Goal: Communication & Community: Answer question/provide support

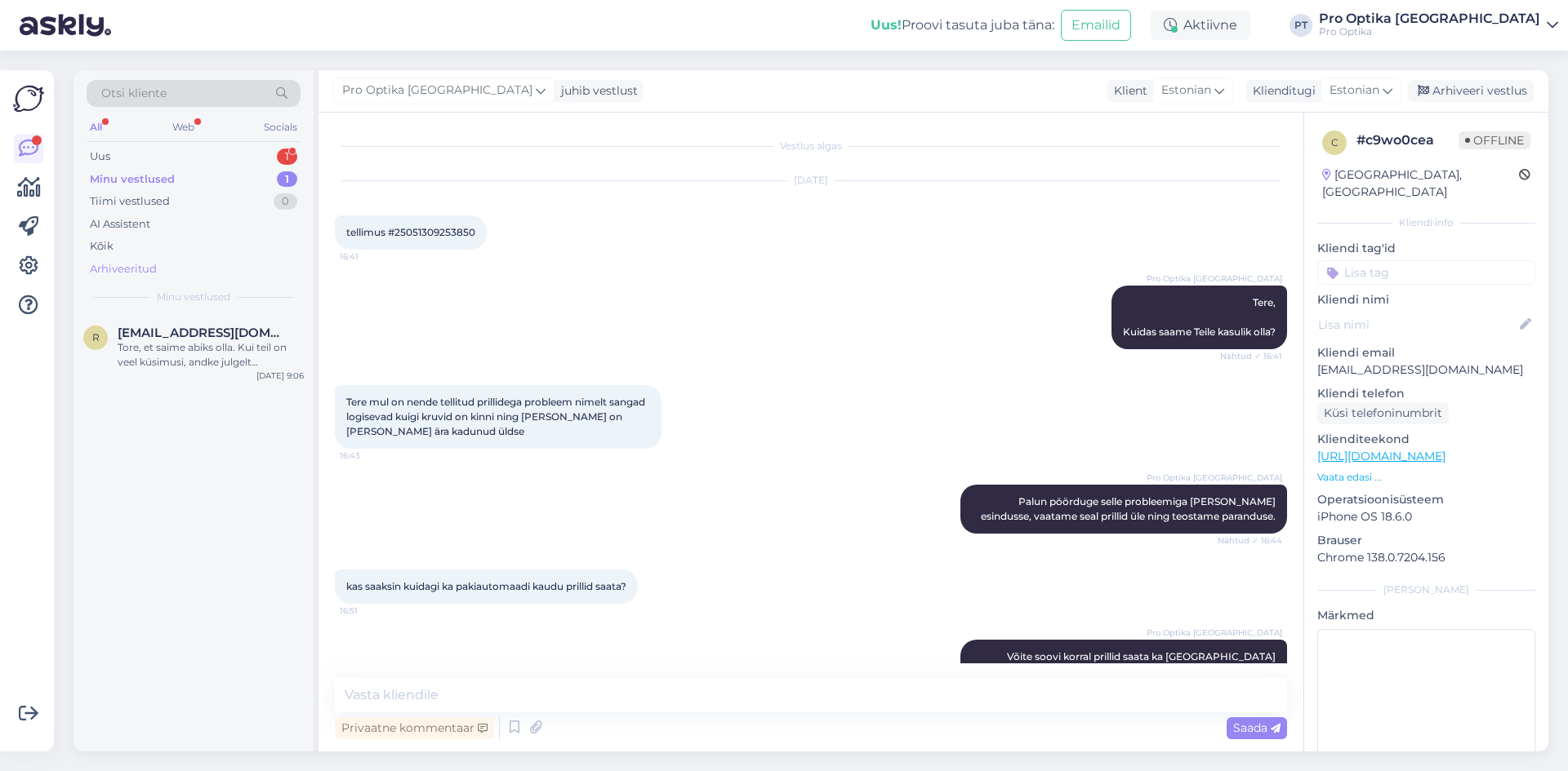
scroll to position [672, 0]
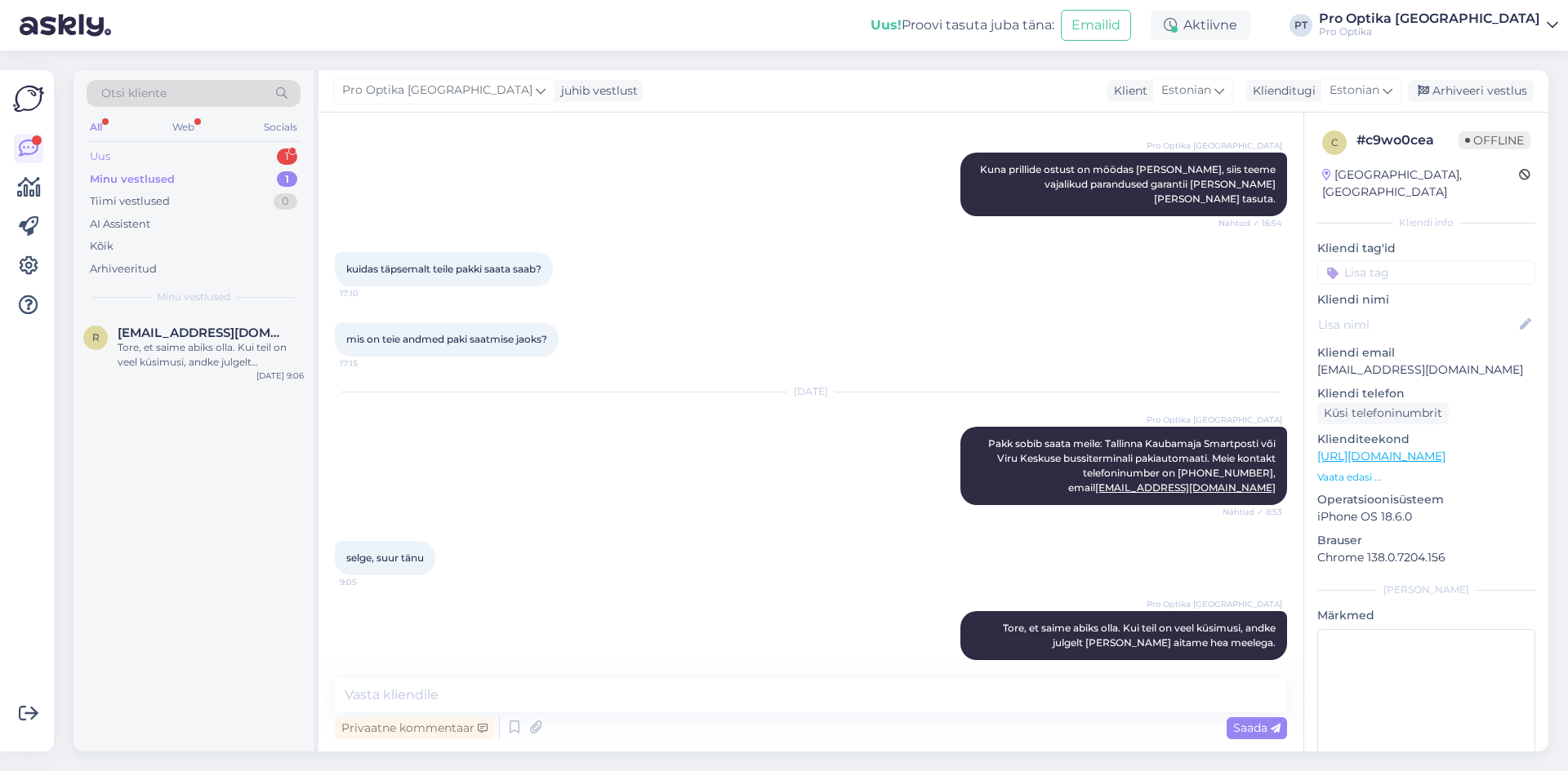
click at [280, 158] on div "1" at bounding box center [287, 156] width 20 height 17
click at [210, 334] on div "#xydejcgq 1" at bounding box center [210, 333] width 186 height 15
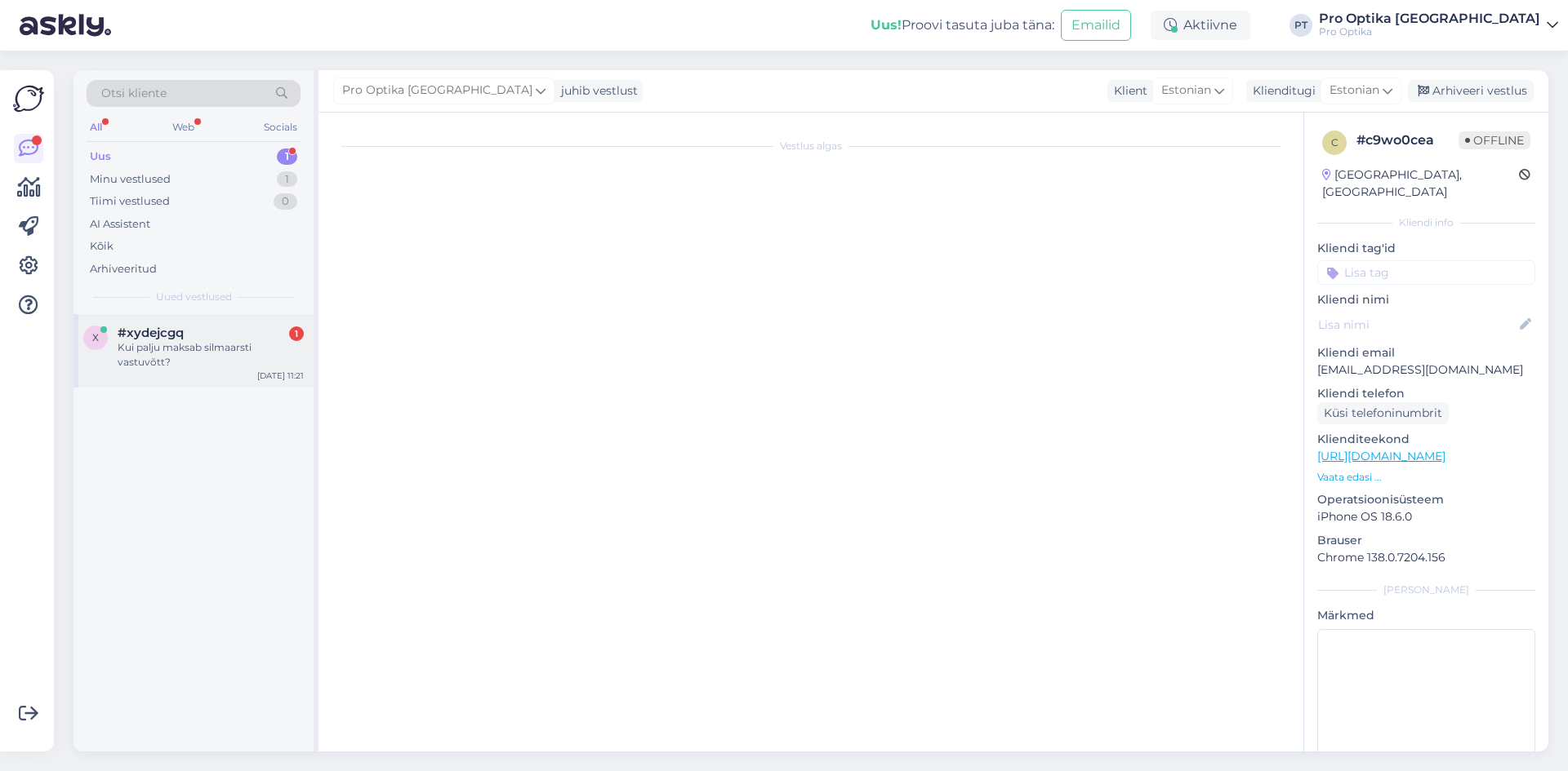
scroll to position [0, 0]
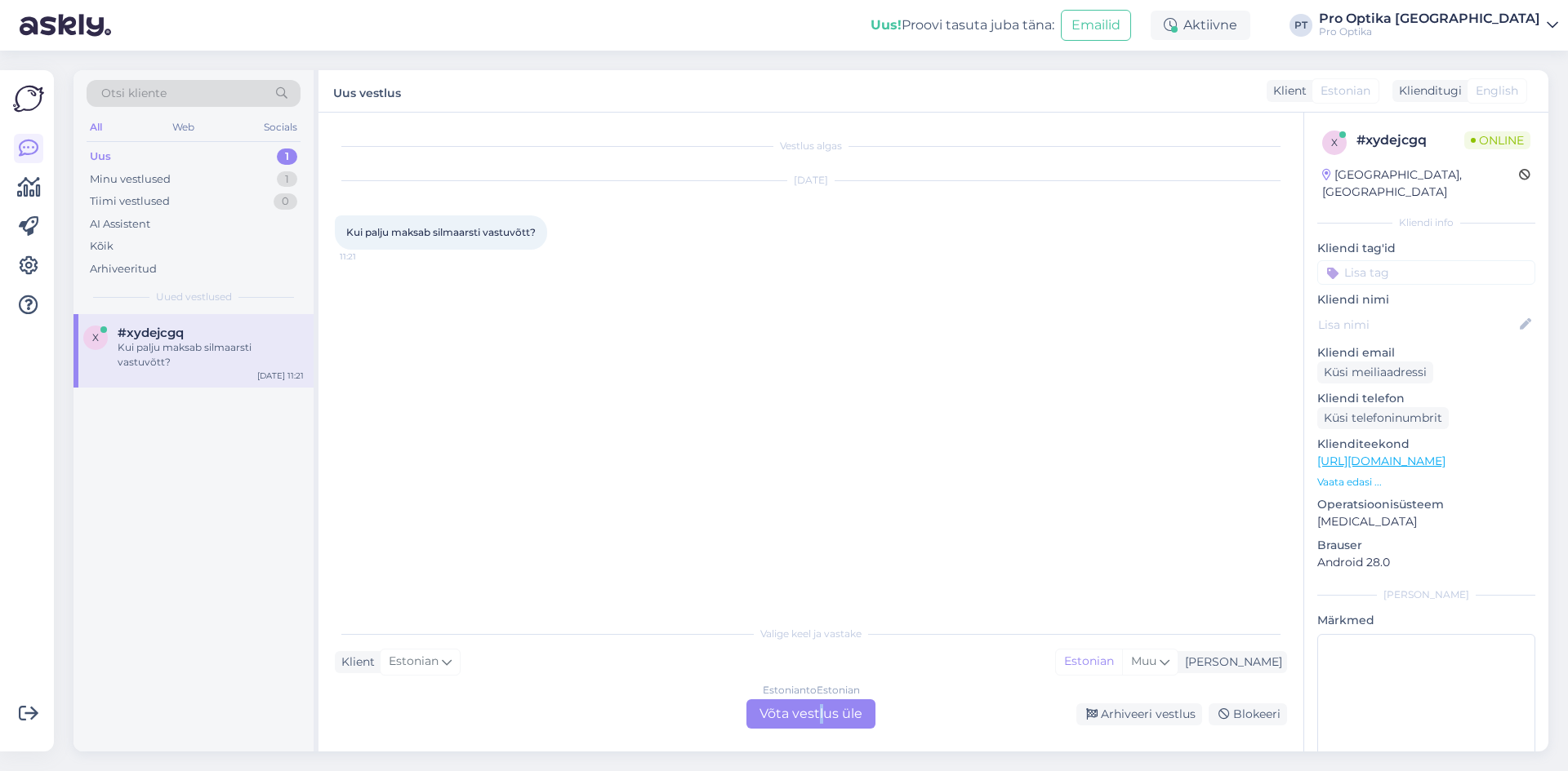
click at [822, 713] on div "Estonian to Estonian Võta vestlus üle" at bounding box center [810, 715] width 129 height 30
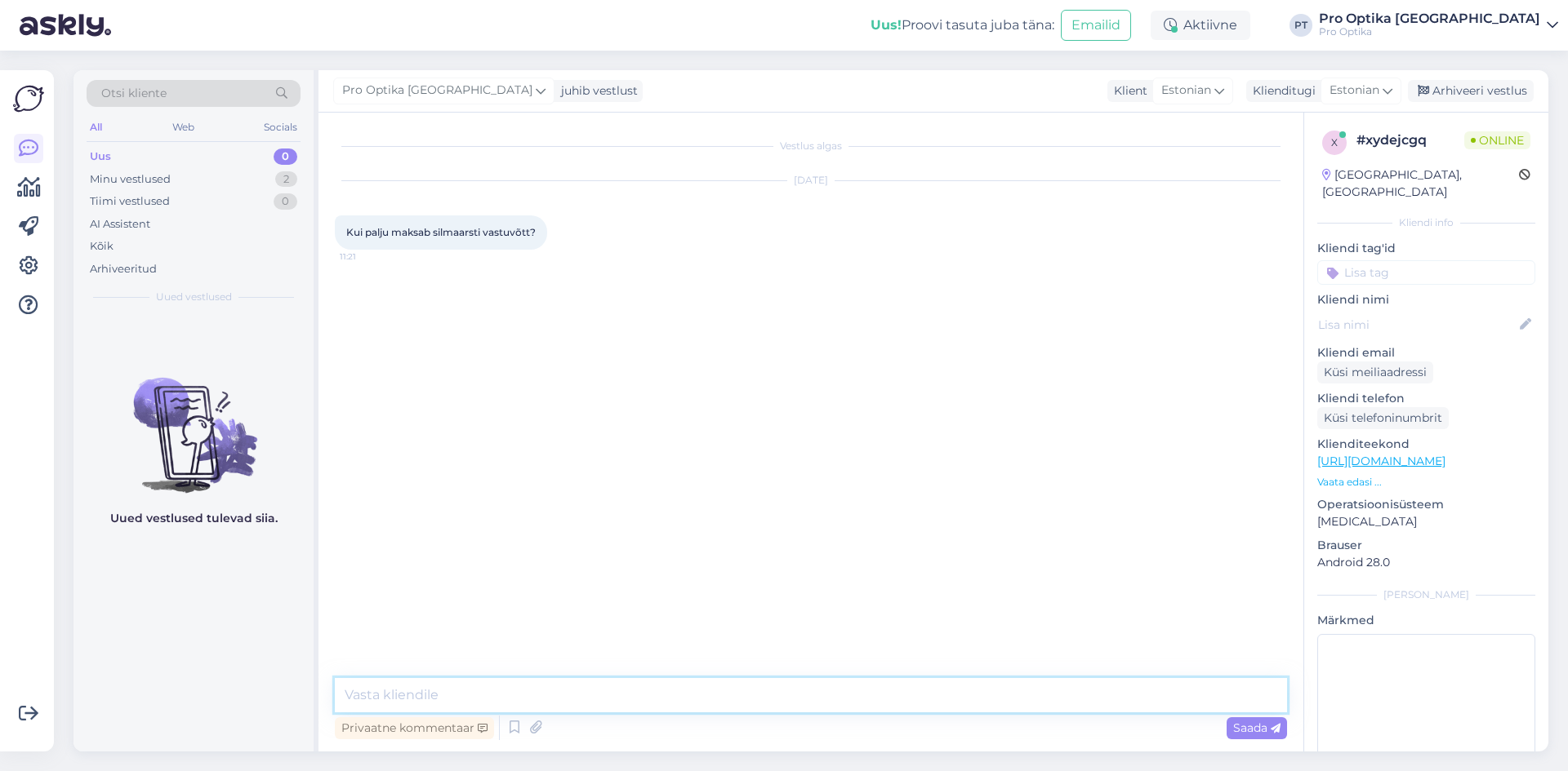
click at [624, 702] on textarea at bounding box center [810, 695] width 952 height 34
type textarea "Tere!"
type textarea "Silmaarsti visiit maksab 40 eurot, ostukorral 25 eurot."
click at [1247, 730] on span "Saada" at bounding box center [1256, 728] width 47 height 15
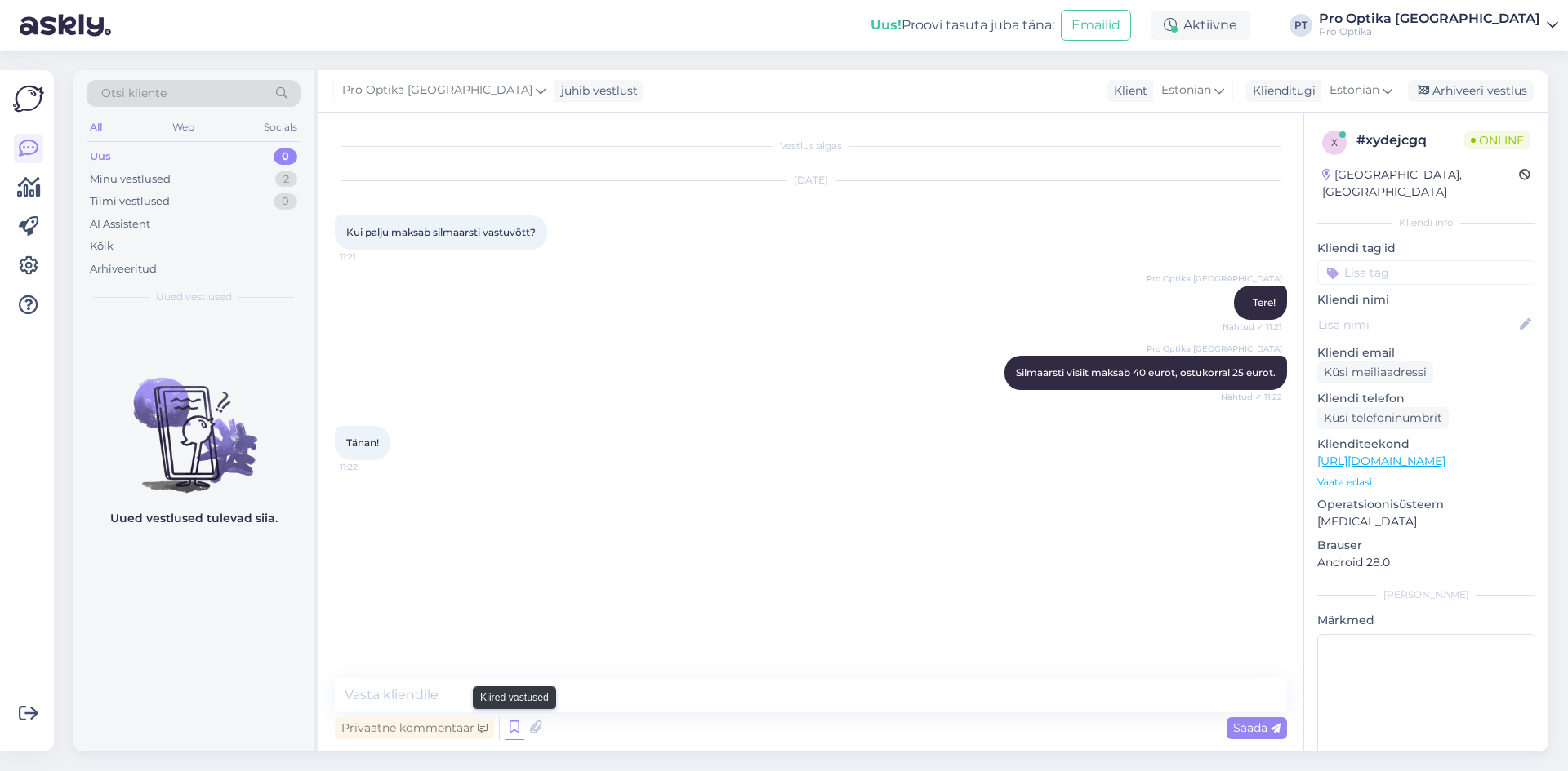
click at [509, 727] on icon at bounding box center [514, 727] width 19 height 24
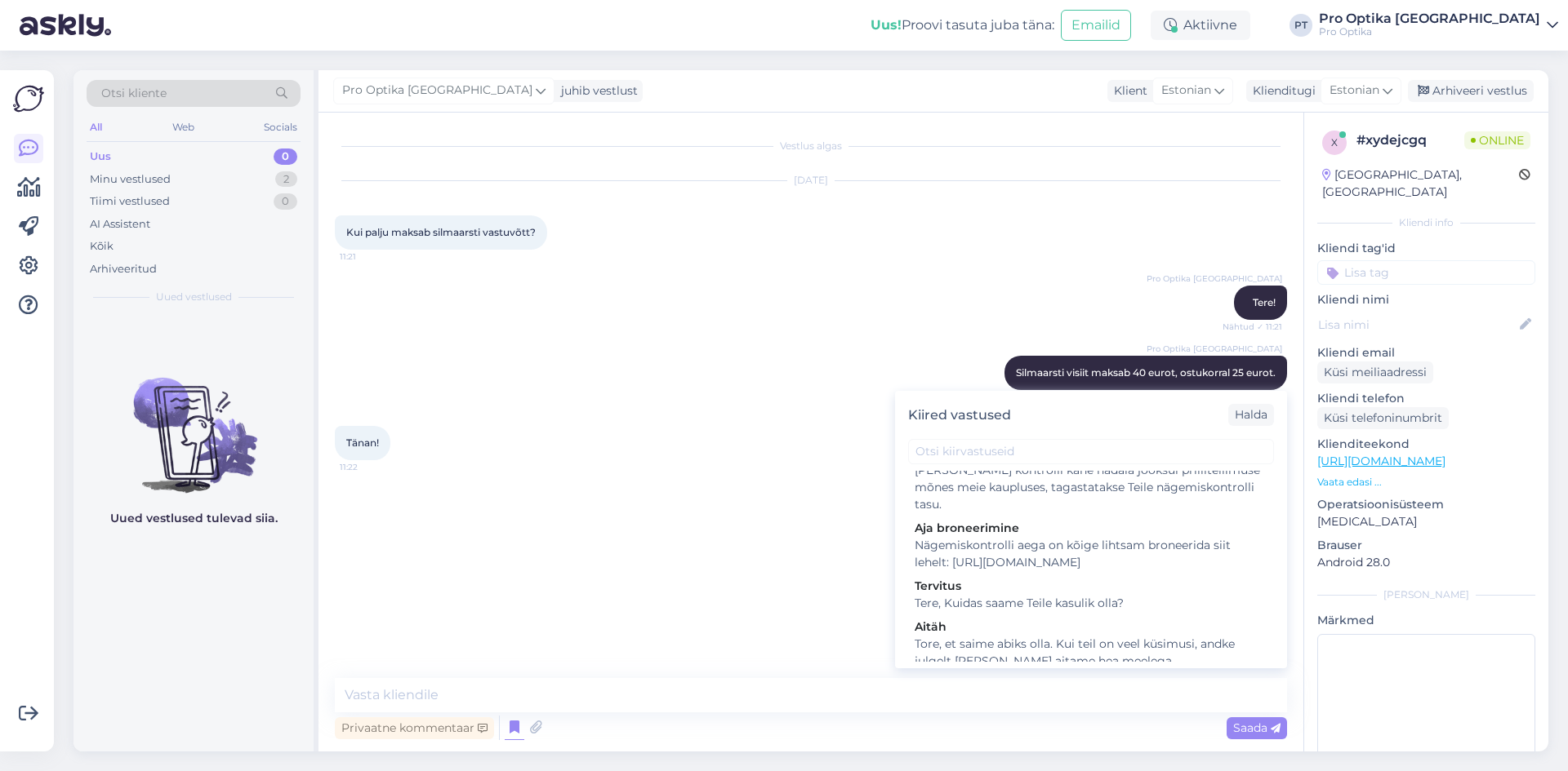
scroll to position [408, 0]
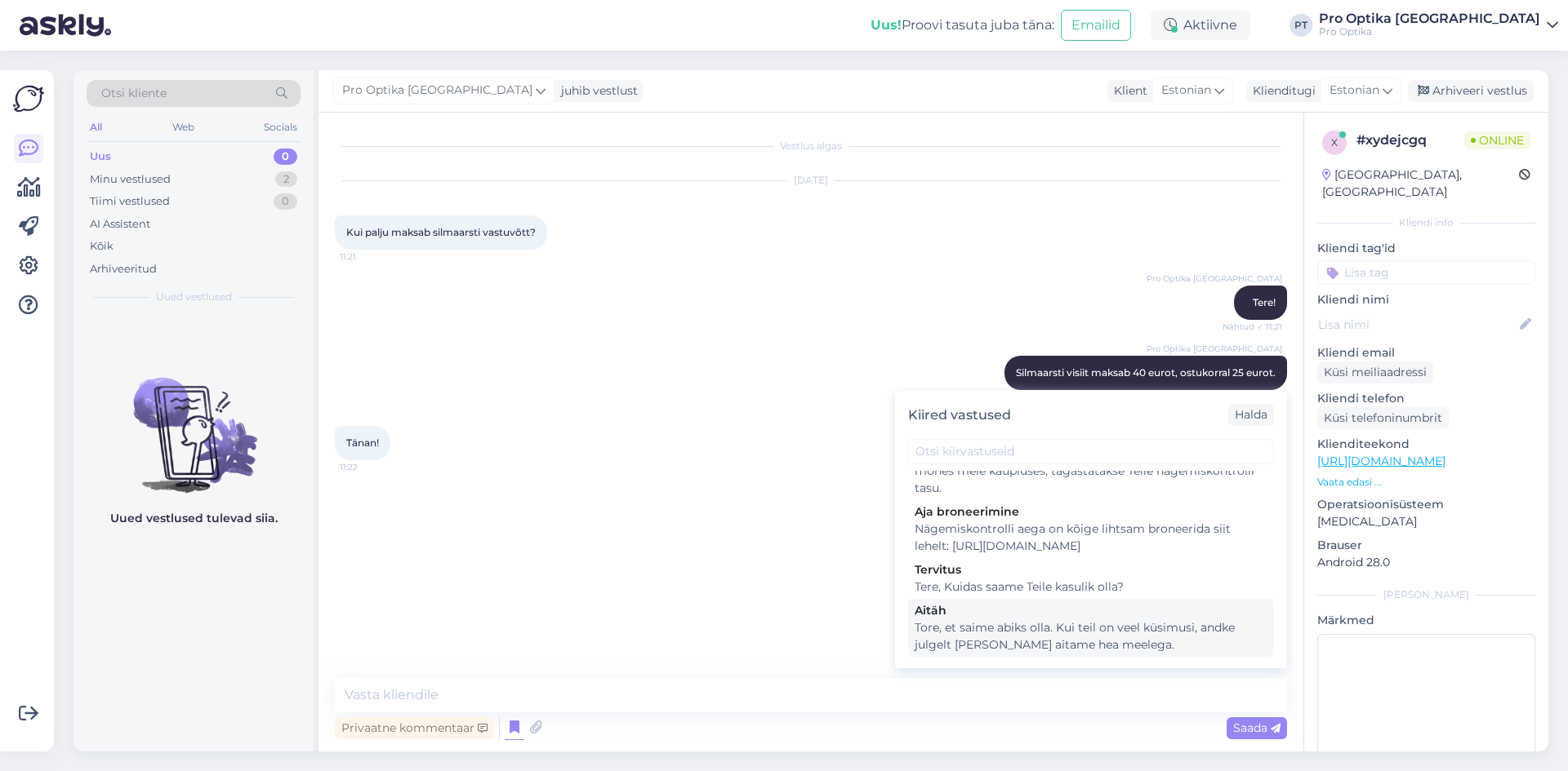
click at [1126, 653] on div "Tore, et saime abiks olla. Kui teil on veel küsimusi, andke julgelt [PERSON_NAM…" at bounding box center [1090, 636] width 353 height 34
type textarea "Tore, et saime abiks olla. Kui teil on veel küsimusi, andke julgelt [PERSON_NAM…"
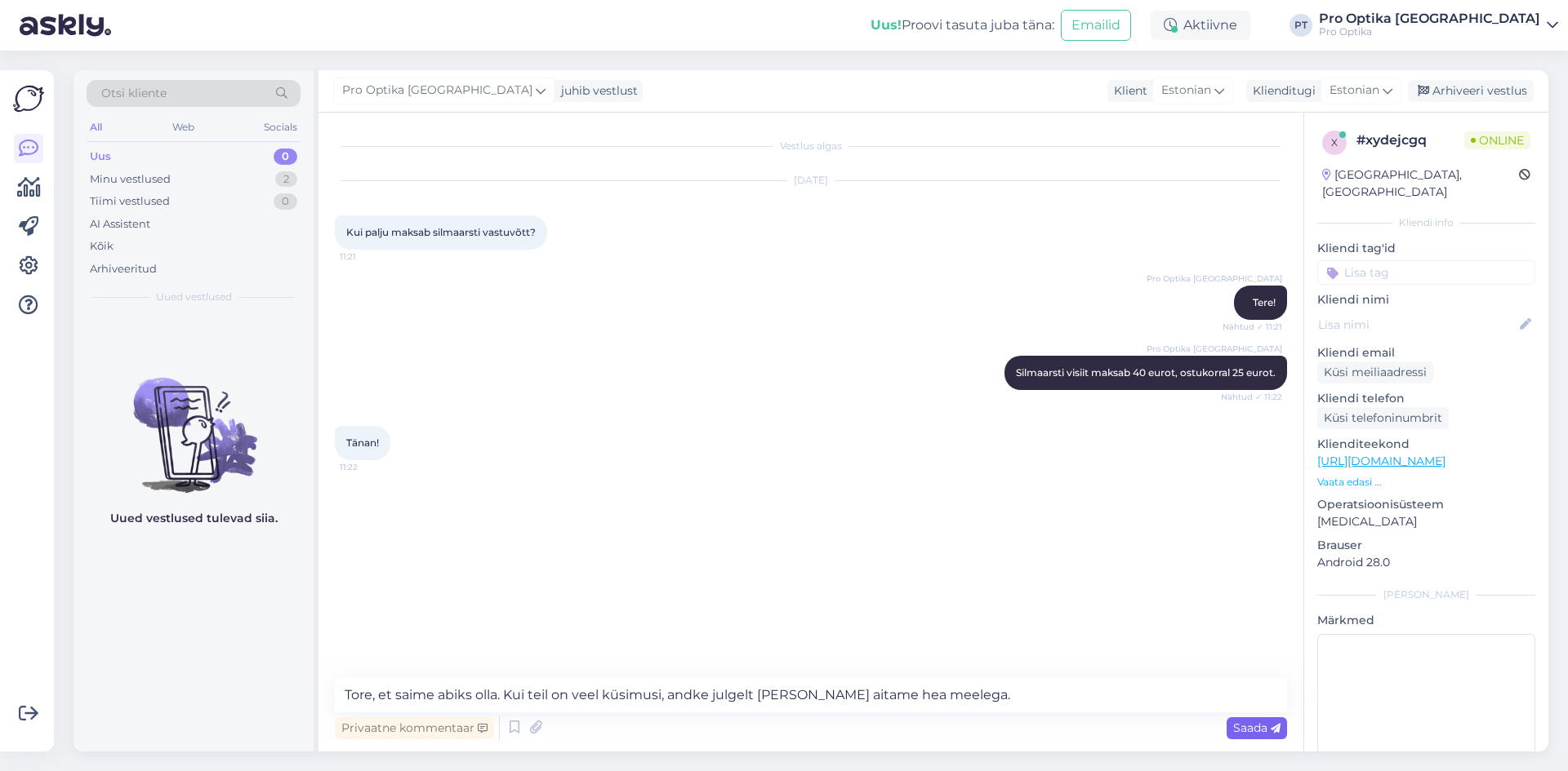
click at [1245, 721] on span "Saada" at bounding box center [1256, 728] width 47 height 15
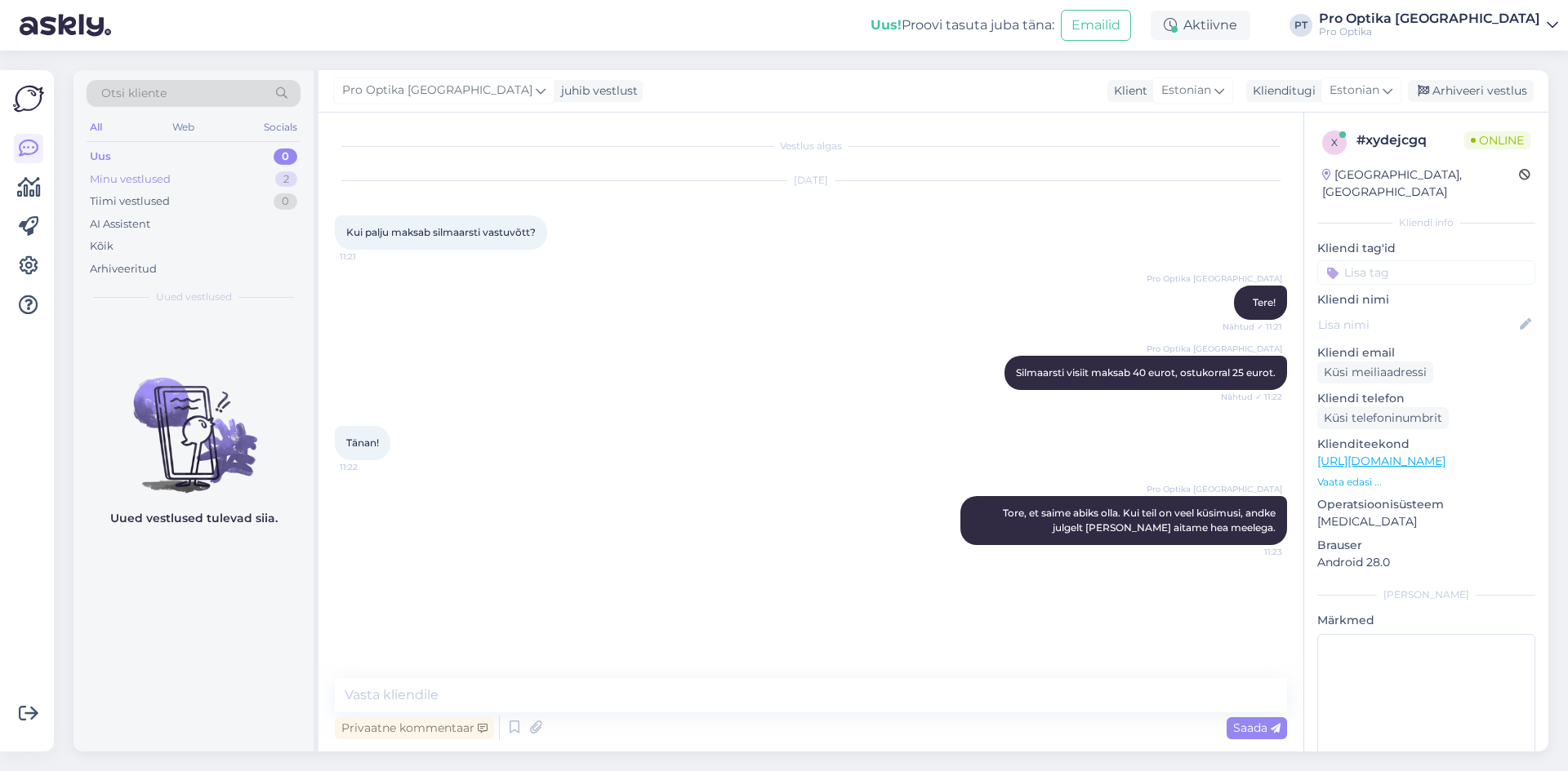
click at [122, 177] on div "Minu vestlused" at bounding box center [130, 180] width 81 height 17
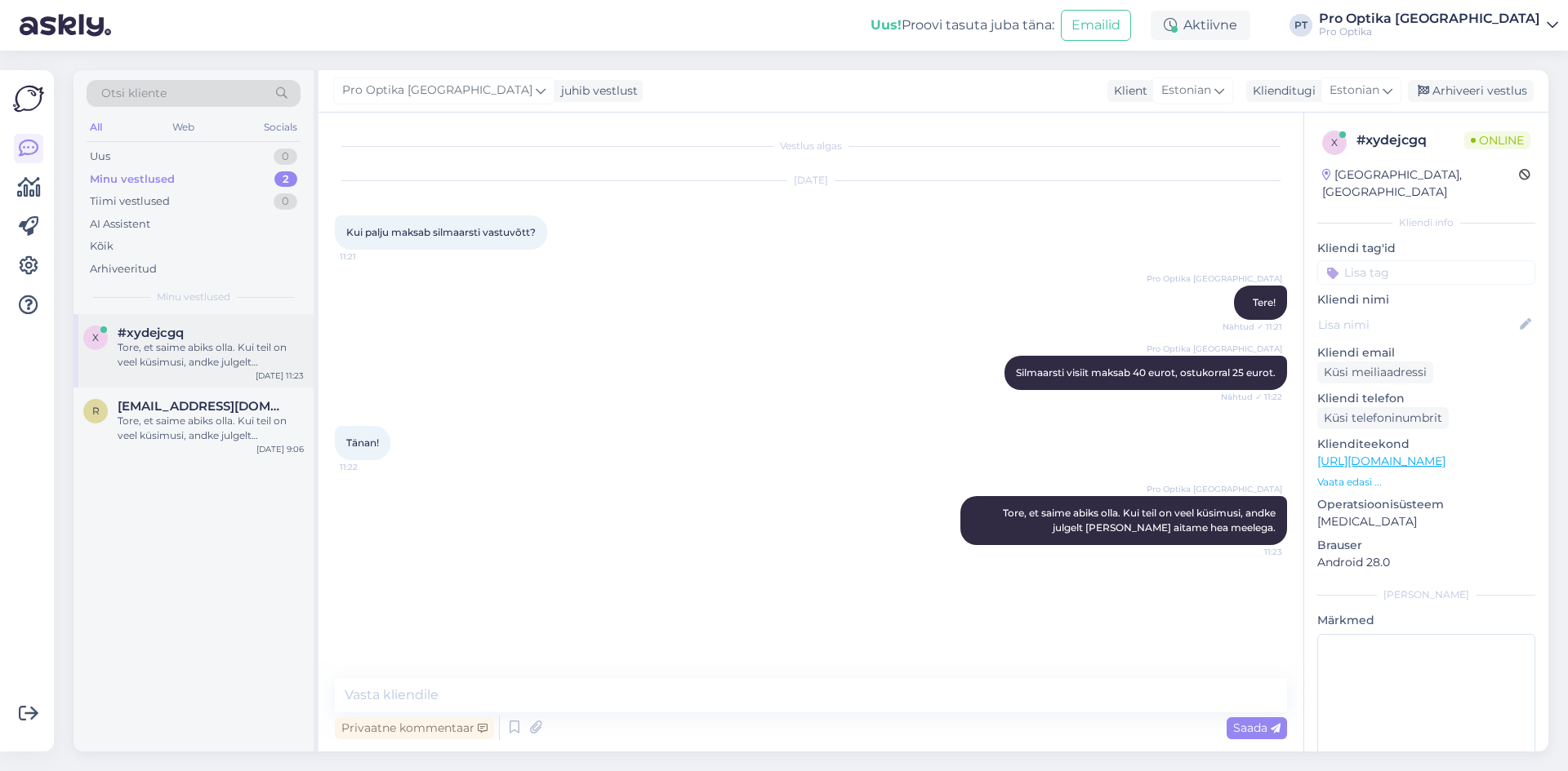
click at [198, 362] on div "Tore, et saime abiks olla. Kui teil on veel küsimusi, andke julgelt [PERSON_NAM…" at bounding box center [210, 355] width 186 height 30
click at [1467, 95] on div "Arhiveeri vestlus" at bounding box center [1471, 91] width 126 height 22
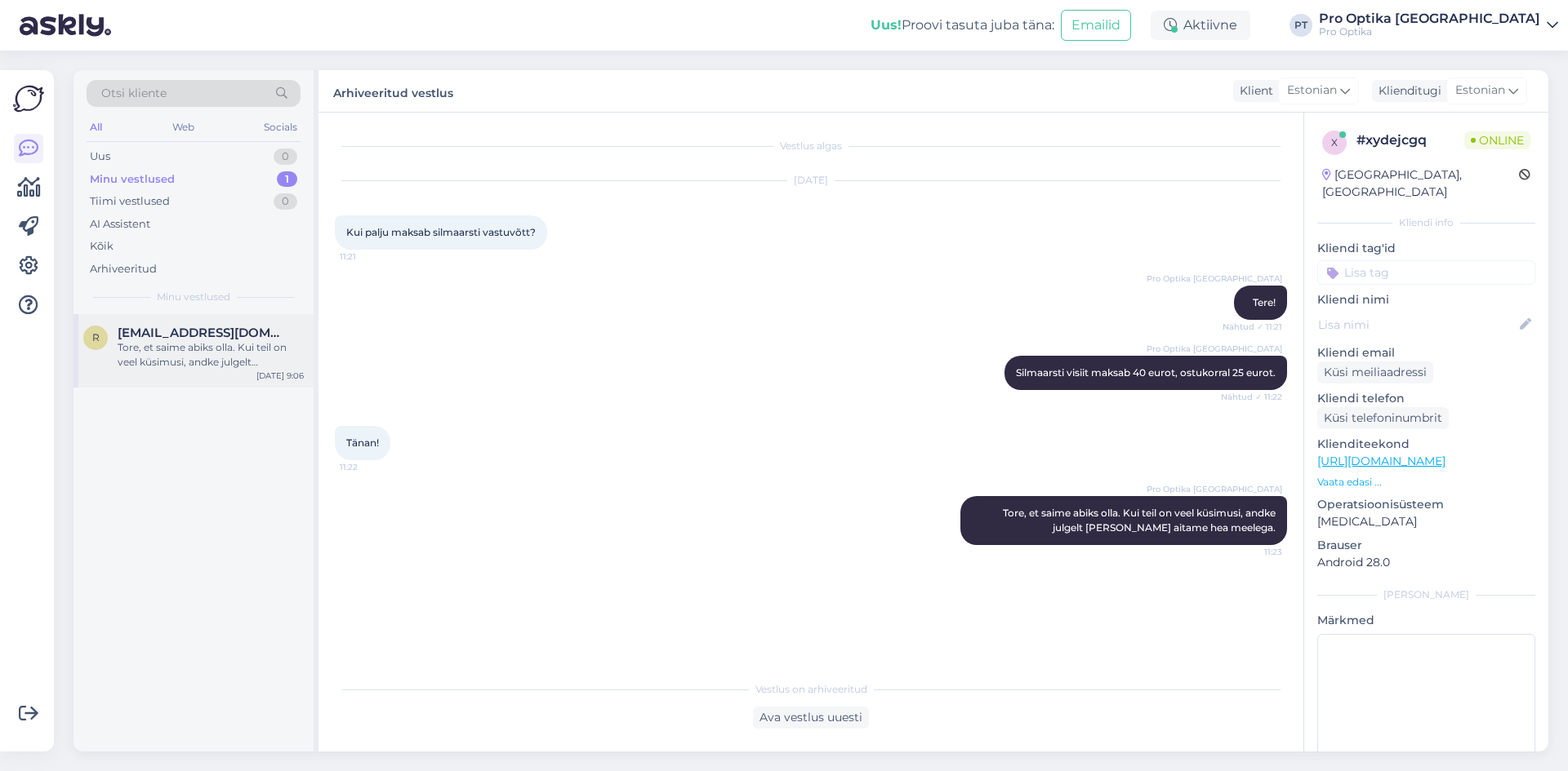
click at [199, 346] on div "Tore, et saime abiks olla. Kui teil on veel küsimusi, andke julgelt [PERSON_NAM…" at bounding box center [210, 355] width 186 height 30
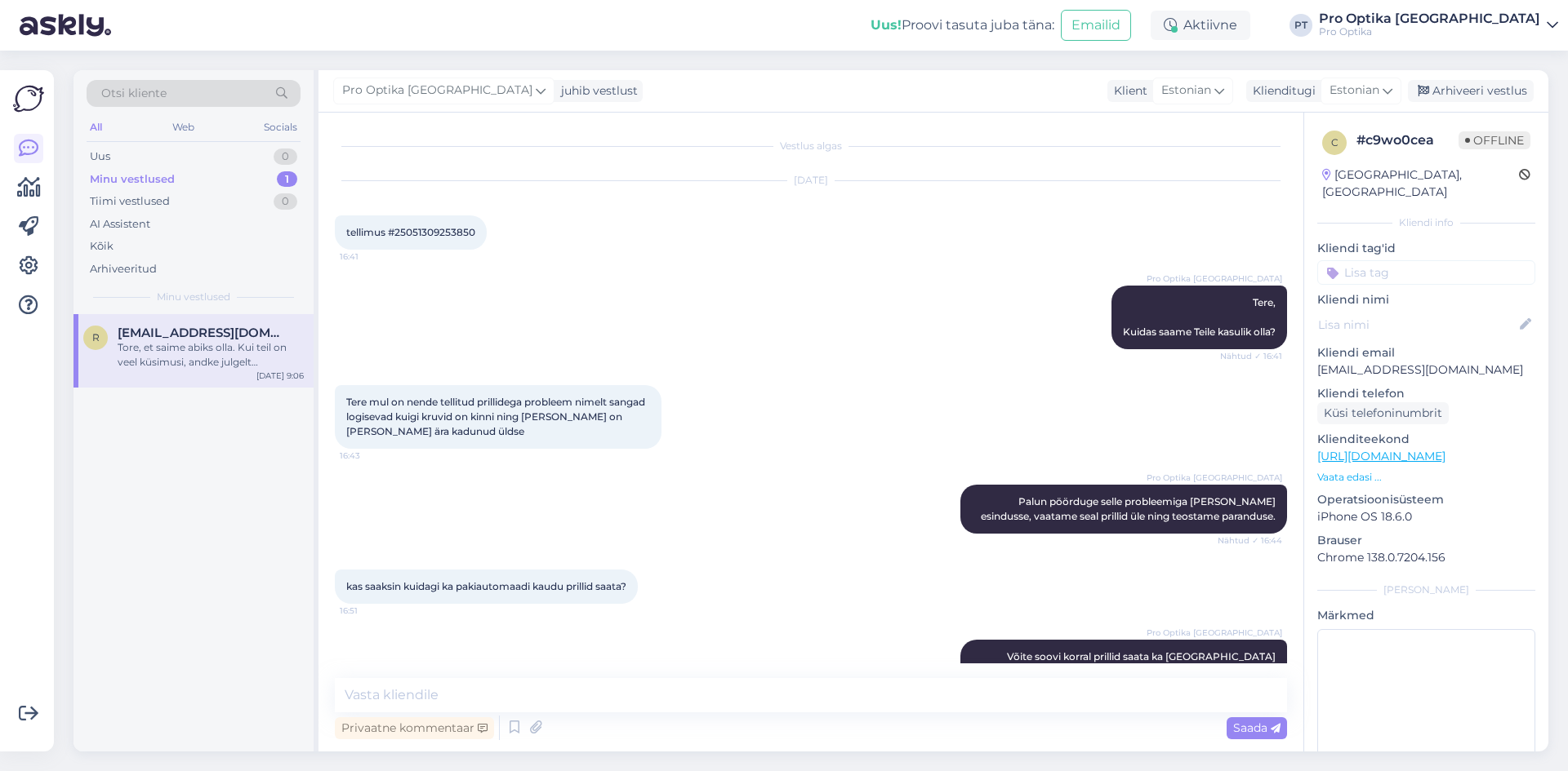
scroll to position [672, 0]
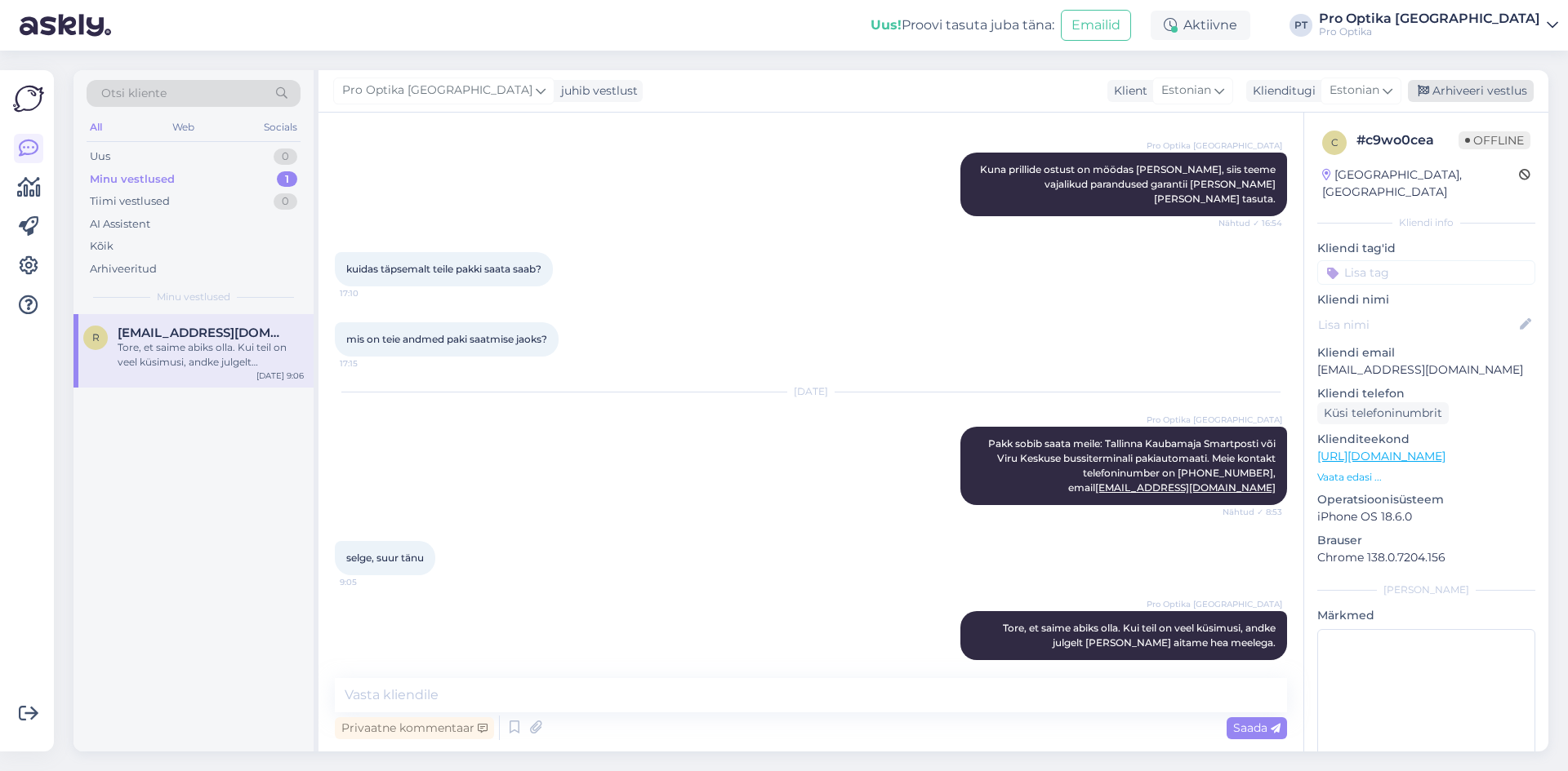
click at [1476, 93] on div "Arhiveeri vestlus" at bounding box center [1471, 91] width 126 height 22
